Goal: Information Seeking & Learning: Obtain resource

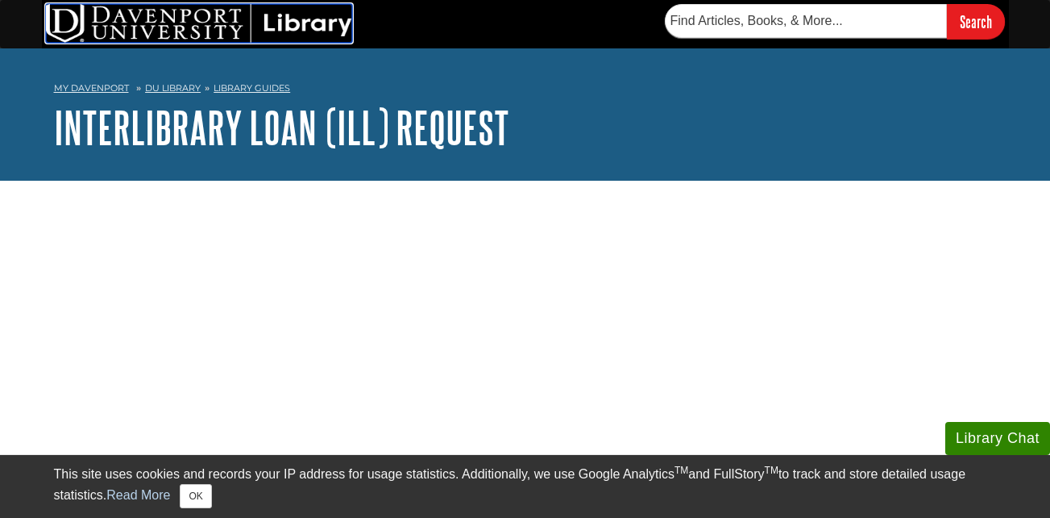
click at [138, 25] on img at bounding box center [199, 23] width 306 height 39
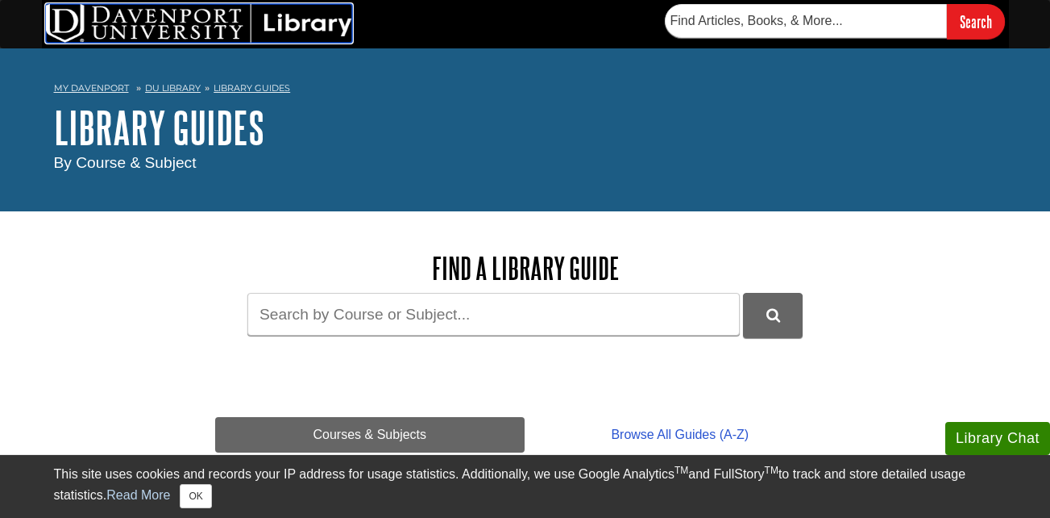
click at [160, 24] on img at bounding box center [199, 23] width 306 height 39
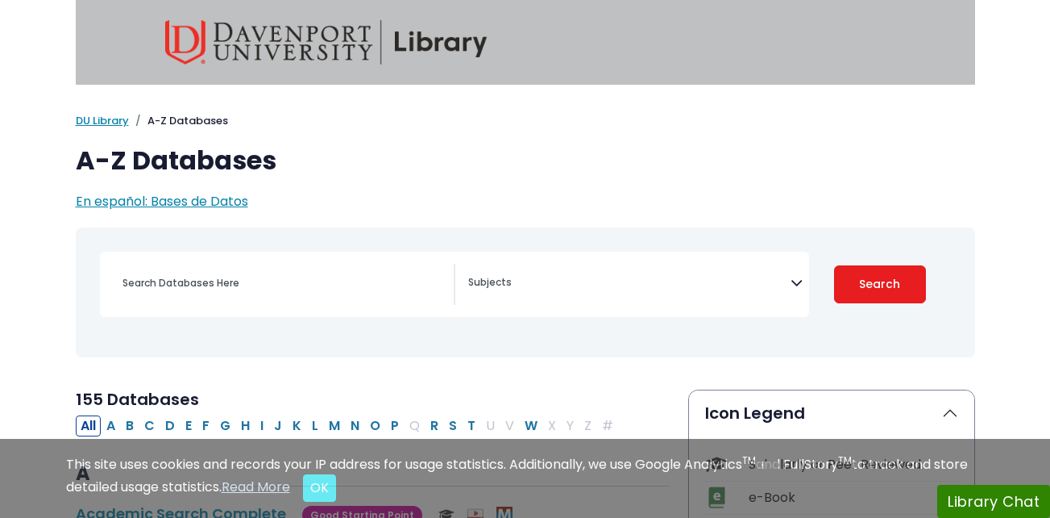
select select "Database Subject Filter"
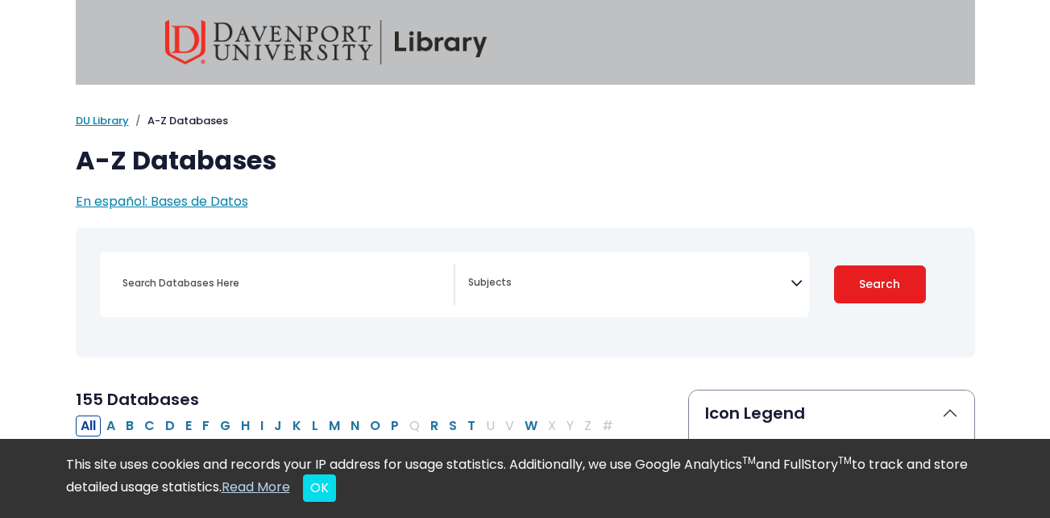
click at [220, 45] on img at bounding box center [326, 42] width 322 height 44
click at [251, 41] on img at bounding box center [326, 42] width 322 height 44
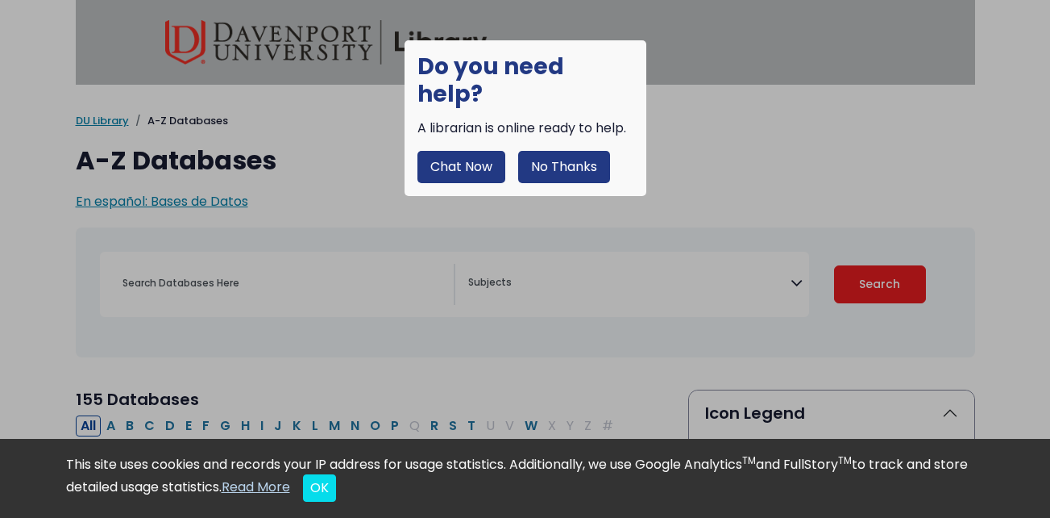
click at [521, 151] on button "No Thanks" at bounding box center [564, 167] width 92 height 32
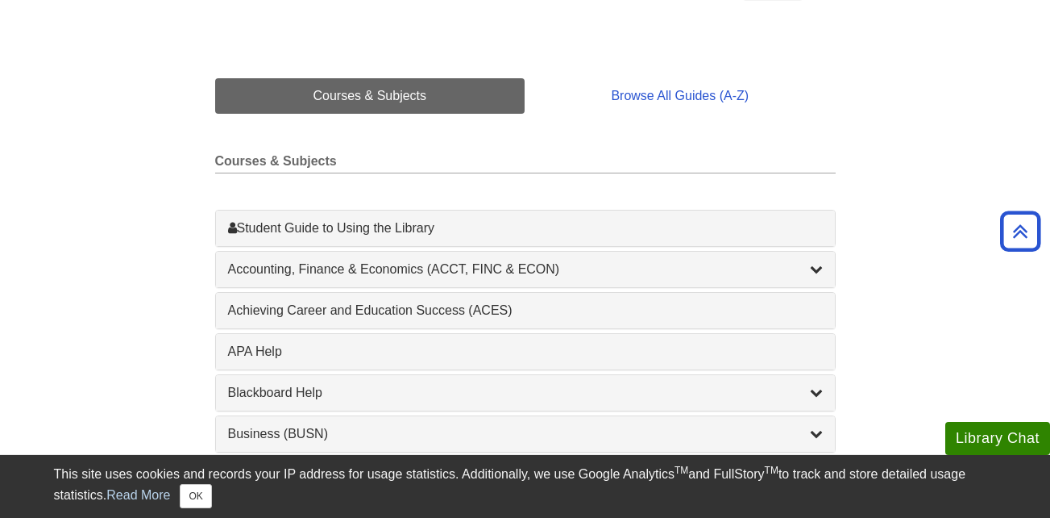
scroll to position [339, 0]
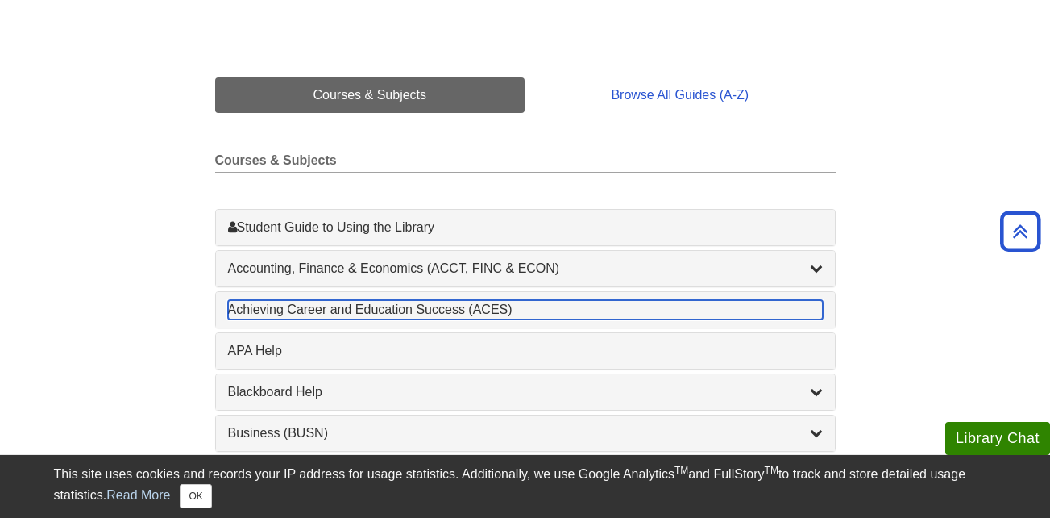
click at [310, 301] on div "Achieving Career and Education Success (ACES) , 1 guides" at bounding box center [525, 309] width 595 height 19
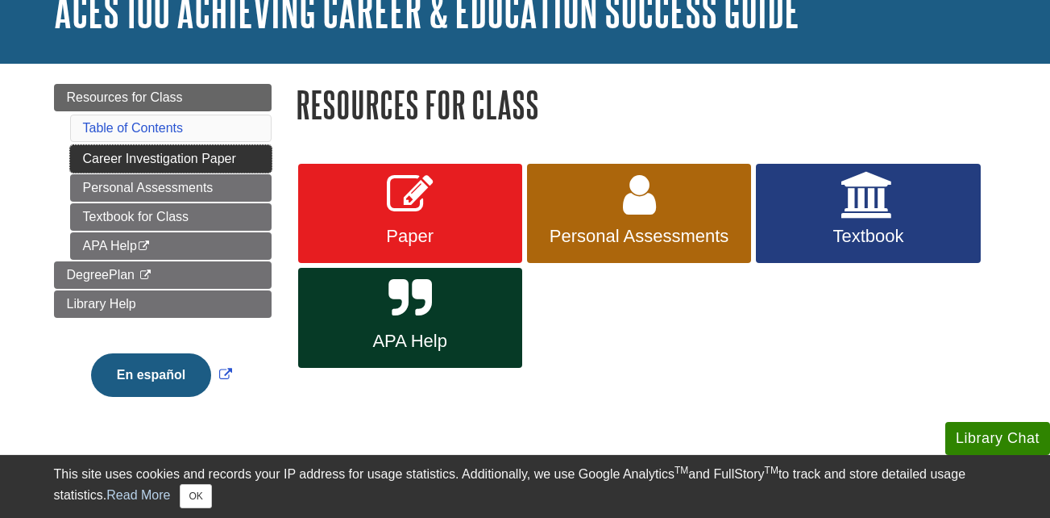
scroll to position [118, 0]
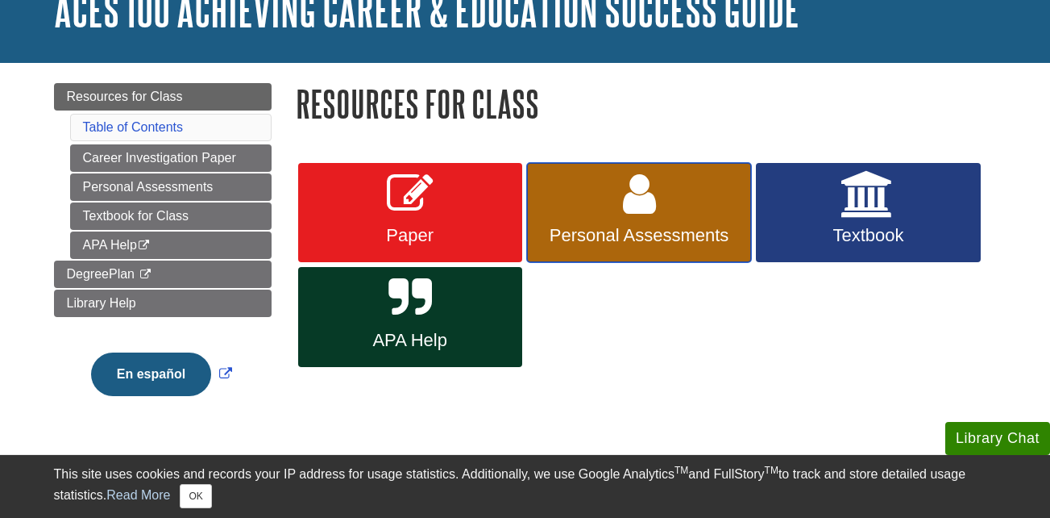
click at [711, 206] on link "Personal Assessments" at bounding box center [639, 213] width 224 height 100
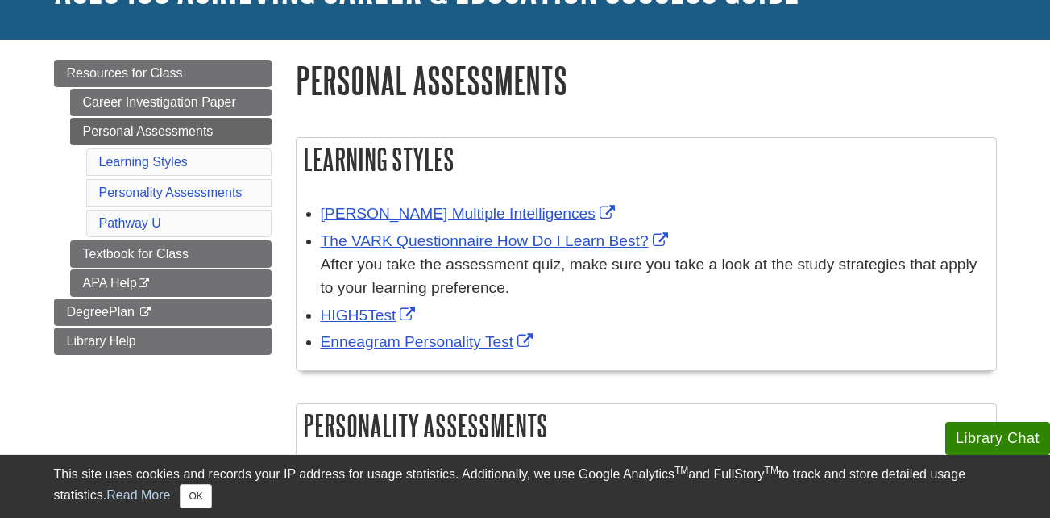
scroll to position [142, 0]
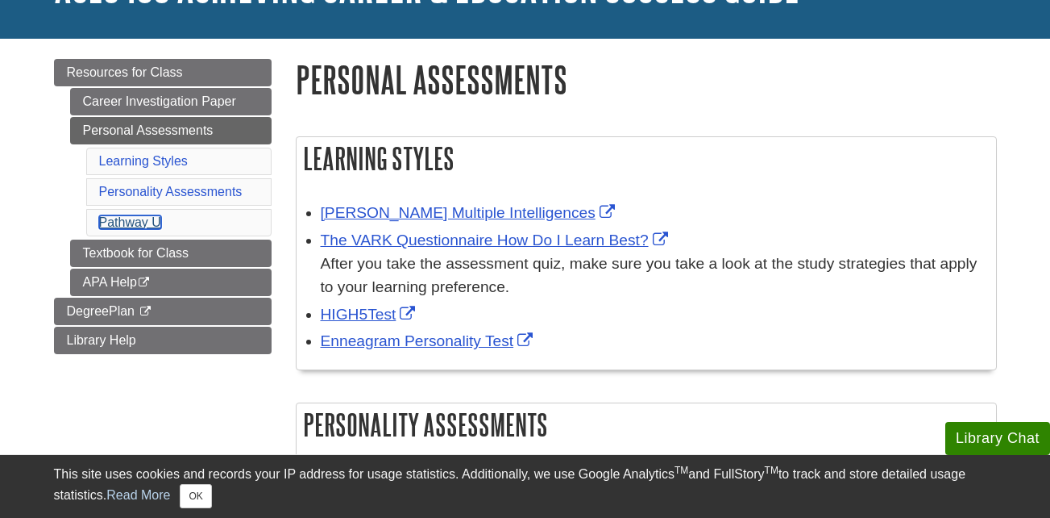
click at [128, 225] on link "Pathway U" at bounding box center [130, 222] width 62 height 14
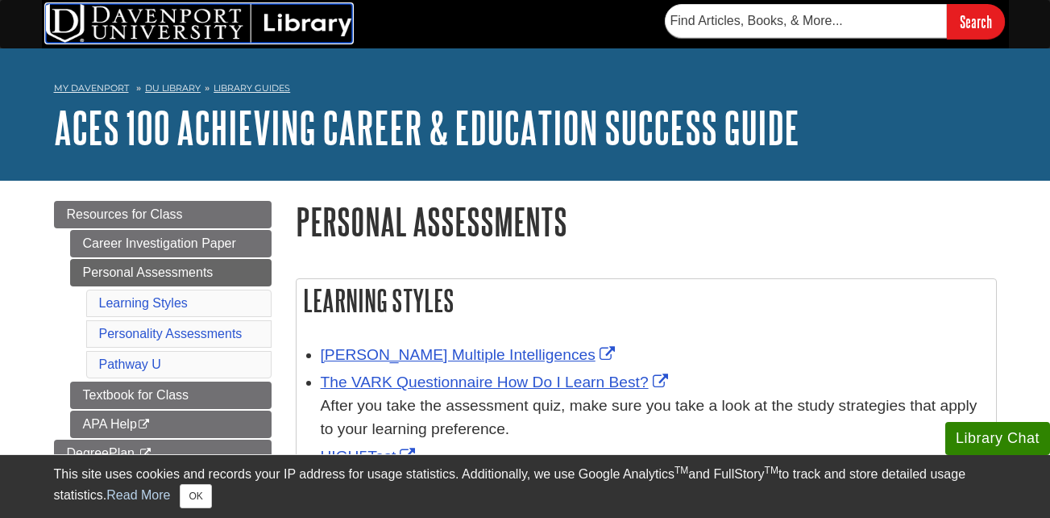
click at [209, 11] on img at bounding box center [199, 23] width 306 height 39
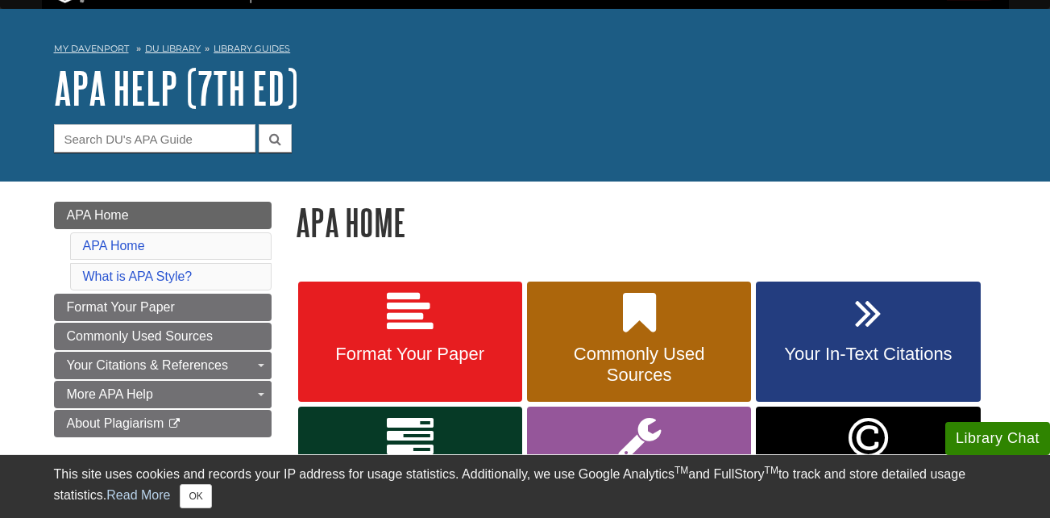
scroll to position [40, 0]
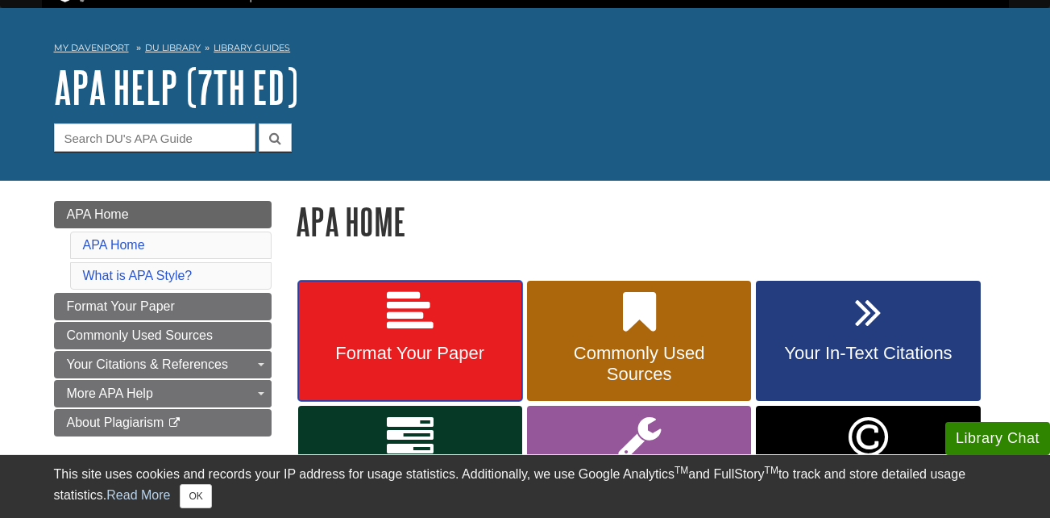
click at [464, 330] on link "Format Your Paper" at bounding box center [410, 341] width 224 height 121
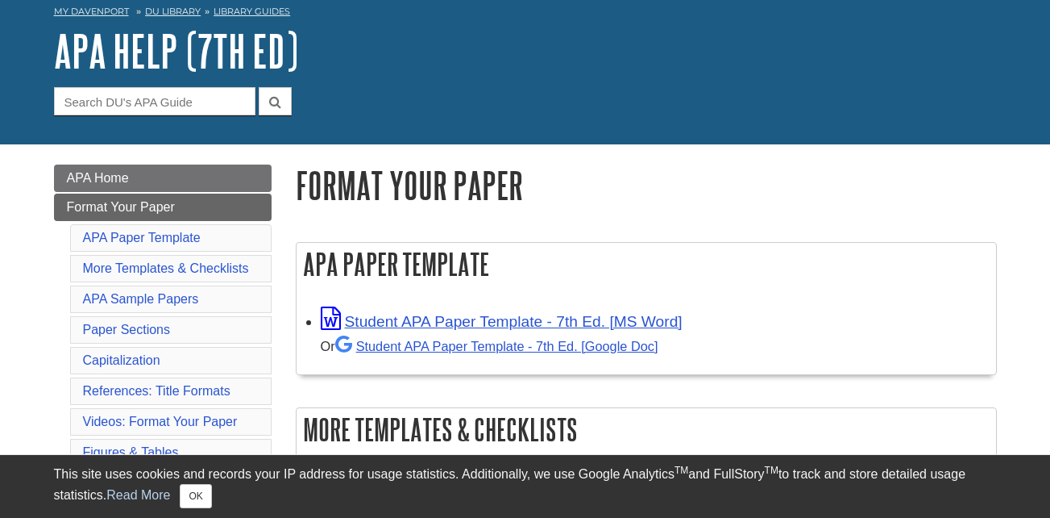
scroll to position [87, 0]
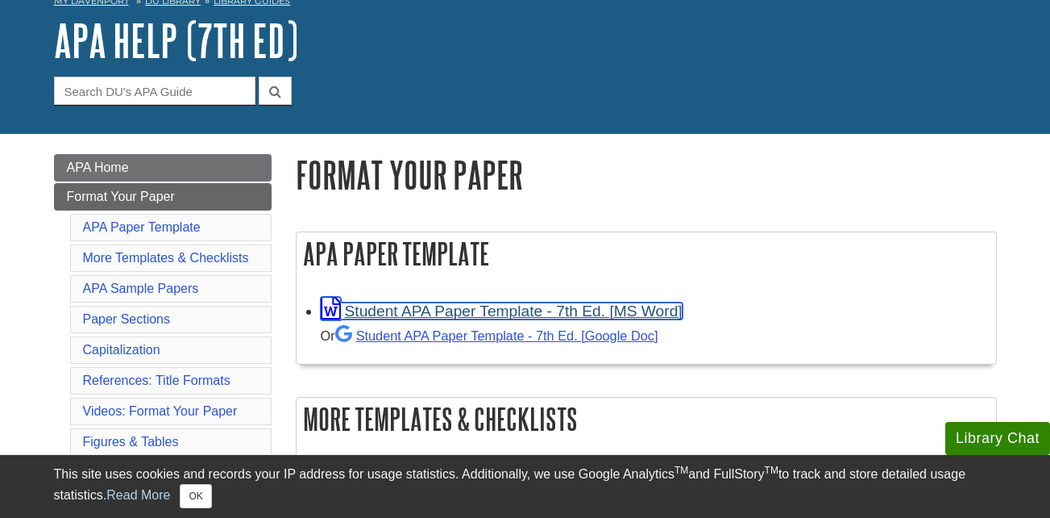
click at [483, 304] on link "Student APA Paper Template - 7th Ed. [MS Word]" at bounding box center [502, 310] width 362 height 17
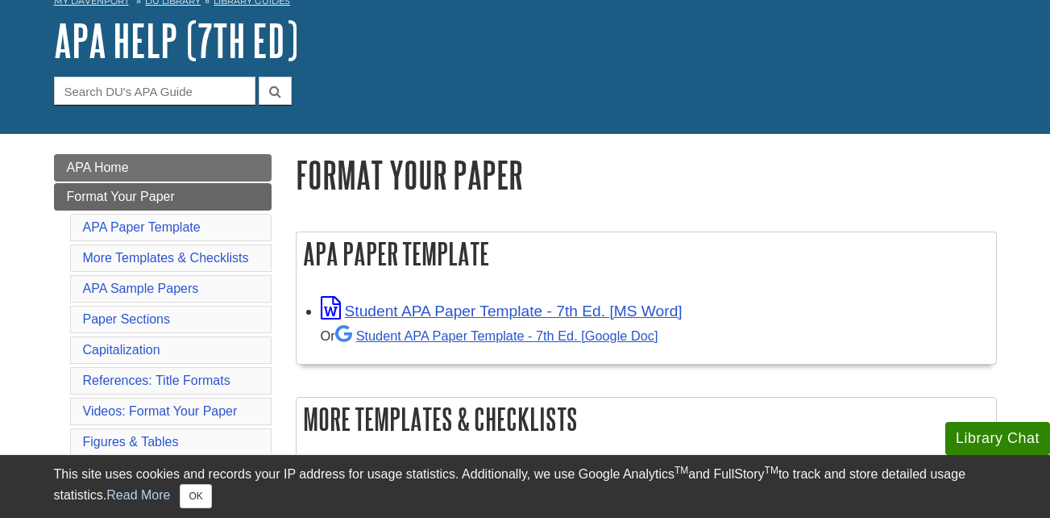
click at [861, 132] on div "My Davenport DU Library Library Guides APA APA Help (7th Ed) Format Your Paper …" at bounding box center [525, 47] width 1050 height 173
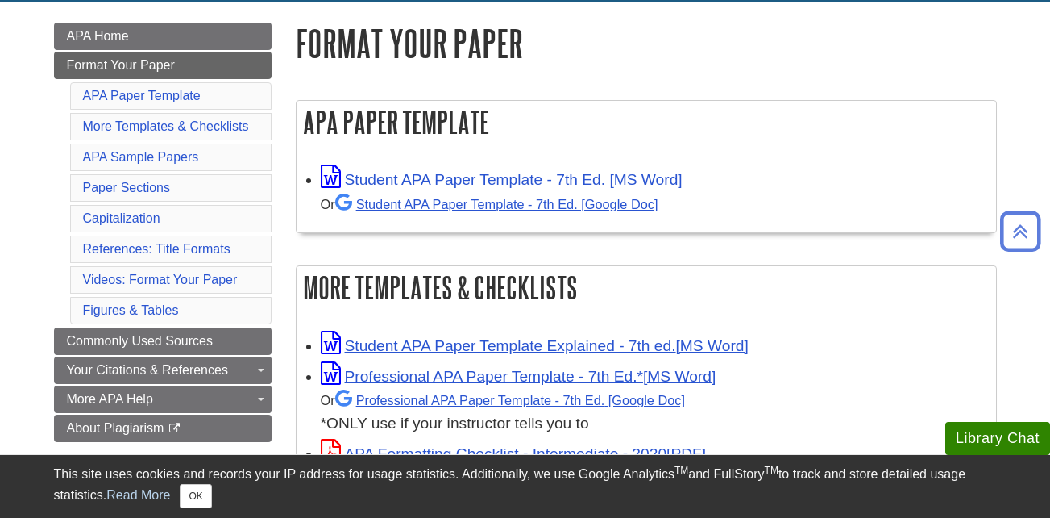
scroll to position [0, 0]
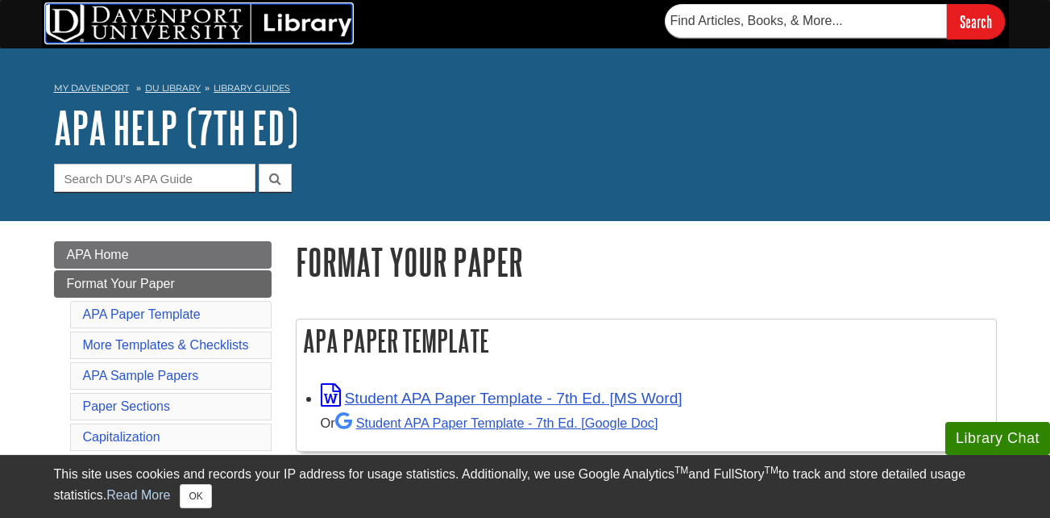
click at [227, 23] on img at bounding box center [199, 23] width 306 height 39
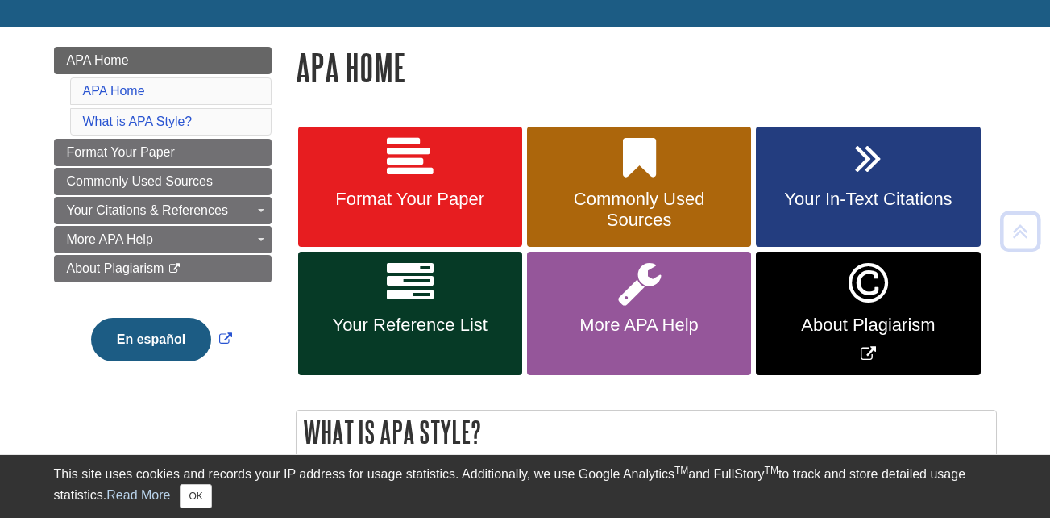
scroll to position [195, 0]
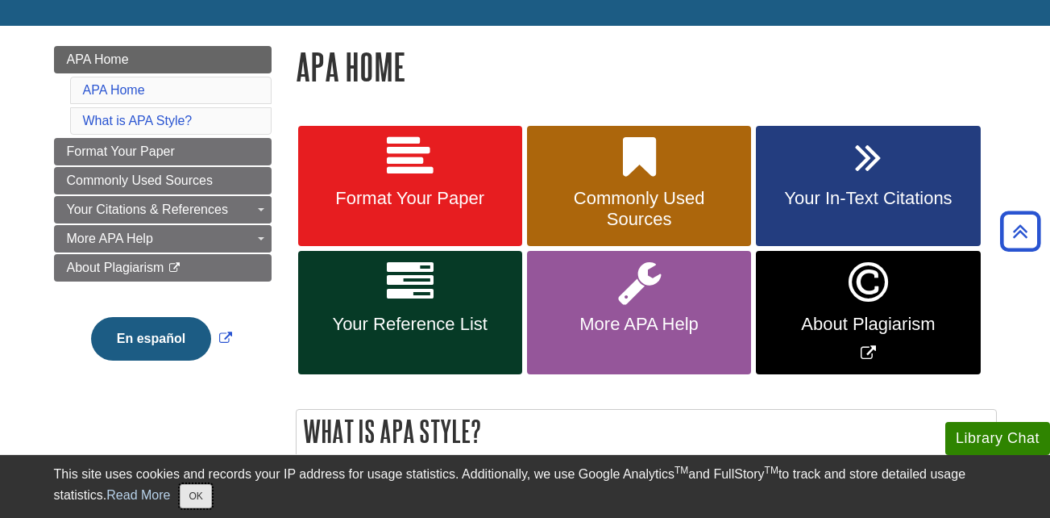
click at [207, 490] on button "OK" at bounding box center [195, 496] width 31 height 24
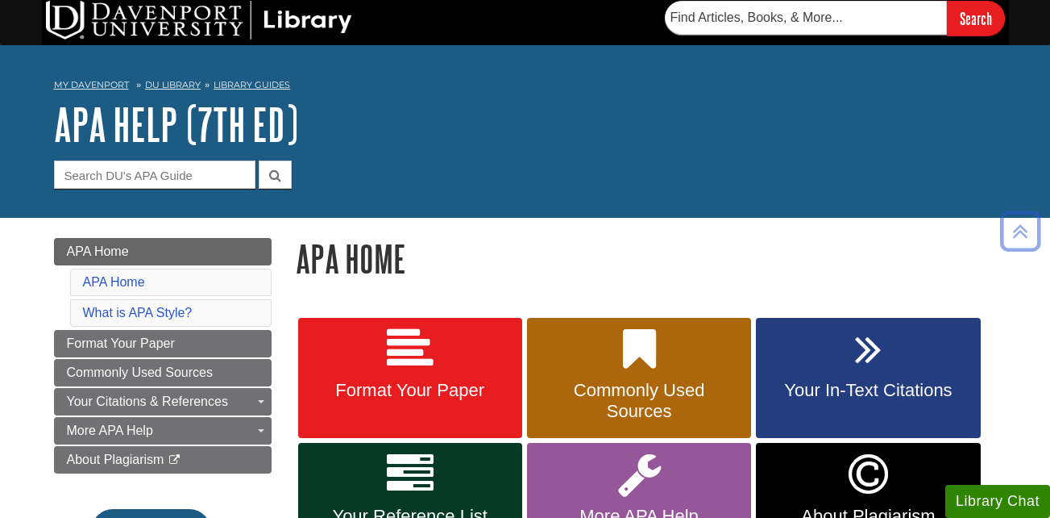
scroll to position [0, 0]
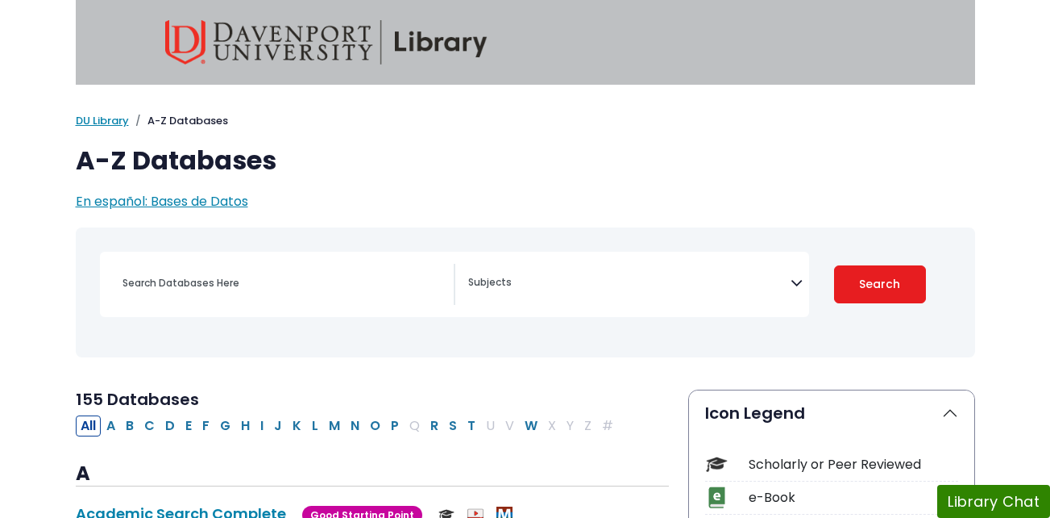
select select "Database Subject Filter"
